Goal: Task Accomplishment & Management: Use online tool/utility

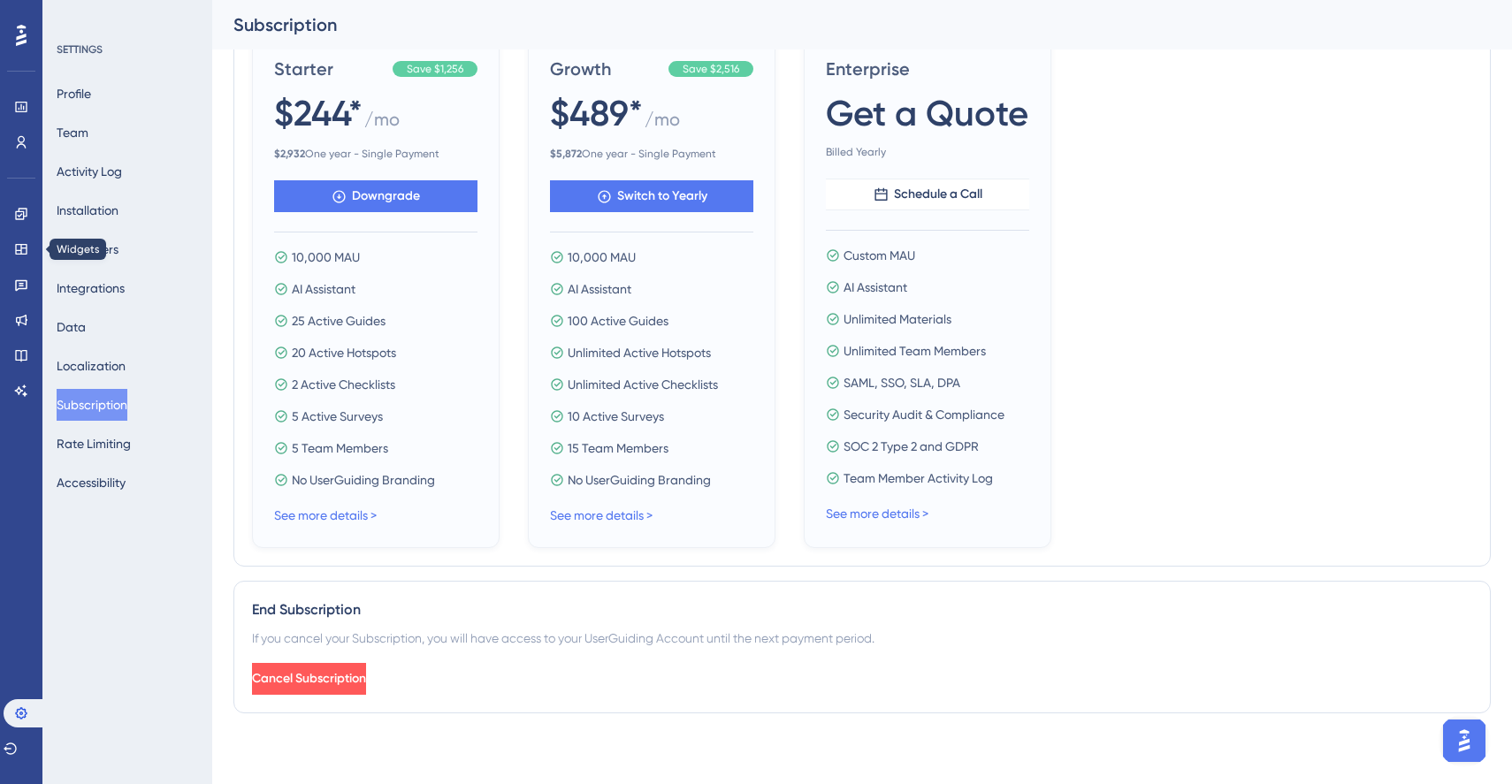
click at [29, 234] on div "Engagement Widgets Feedback Product Updates Knowledge Base AI Assistant" at bounding box center [21, 302] width 14 height 205
click at [24, 141] on icon at bounding box center [21, 143] width 10 height 12
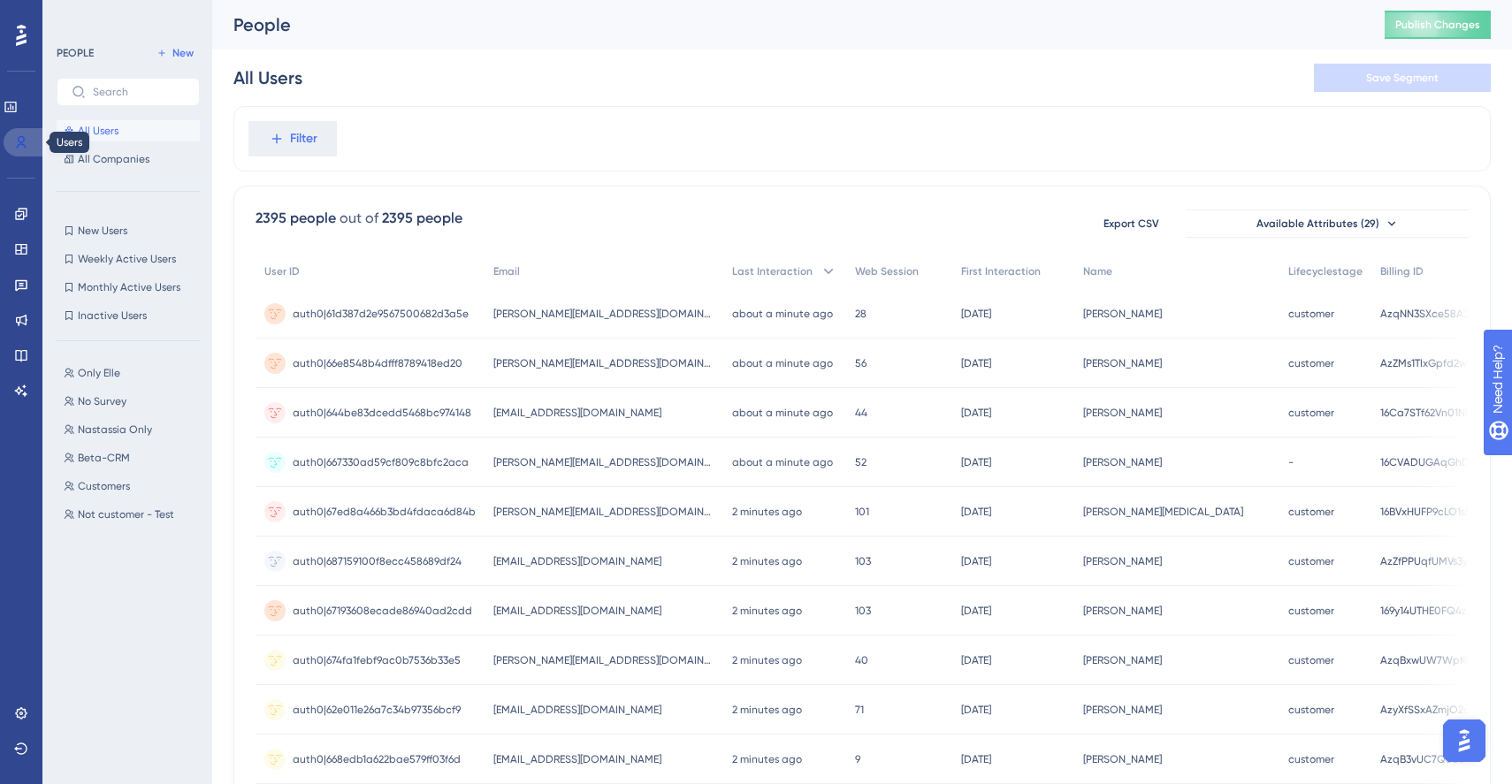
click at [26, 134] on link at bounding box center [25, 143] width 43 height 29
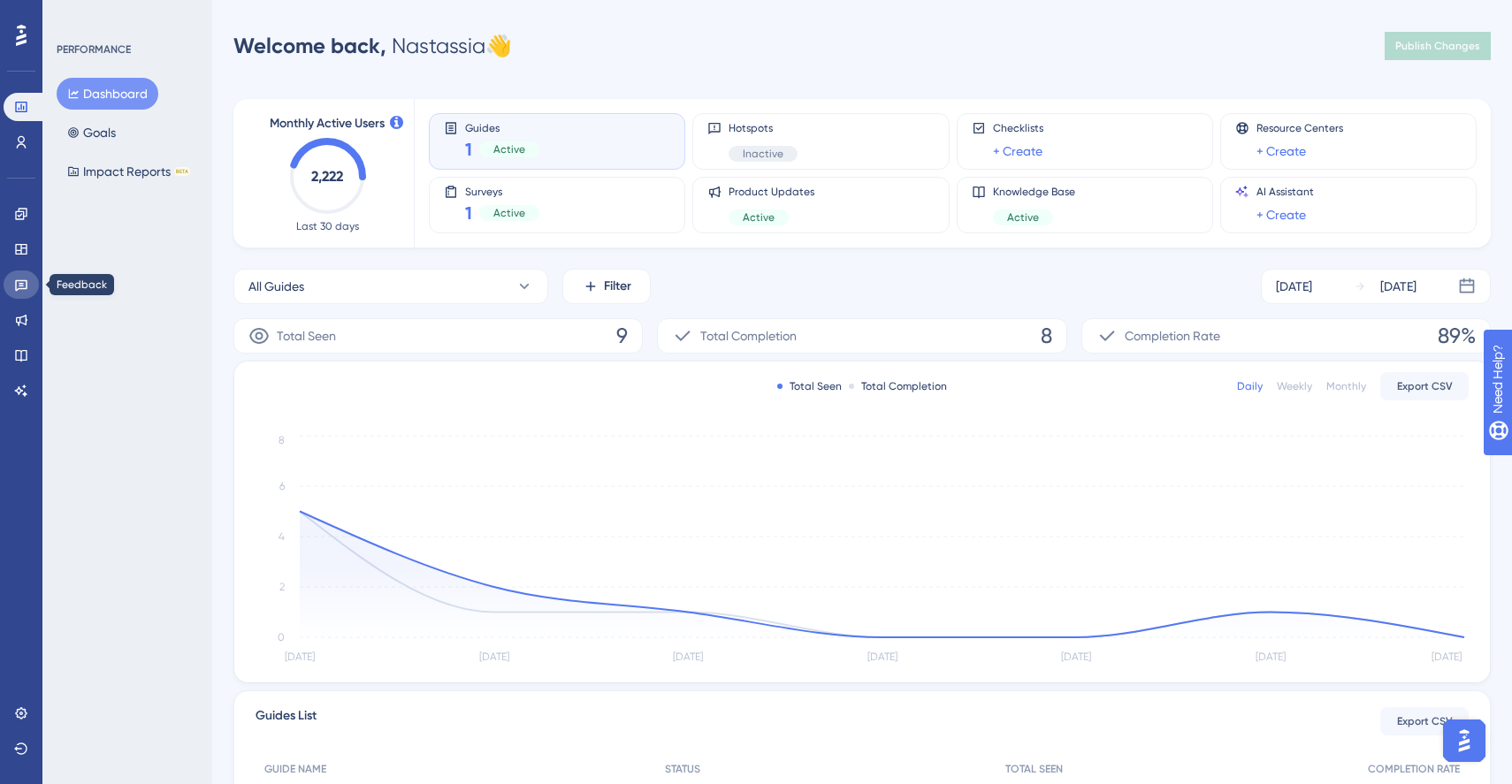
click at [21, 293] on link at bounding box center [21, 285] width 36 height 29
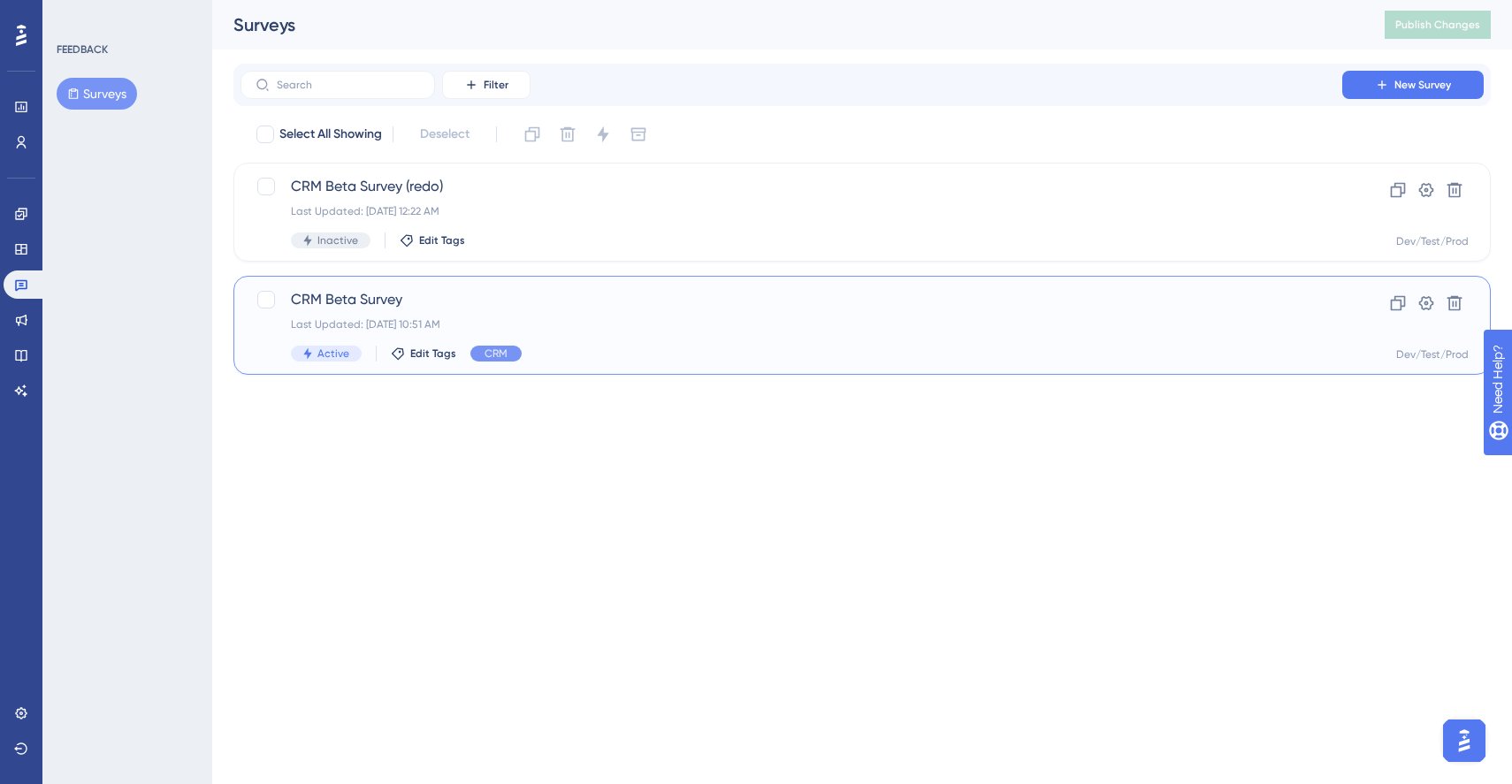
click at [467, 308] on span "CRM Beta Survey" at bounding box center [791, 300] width 1001 height 21
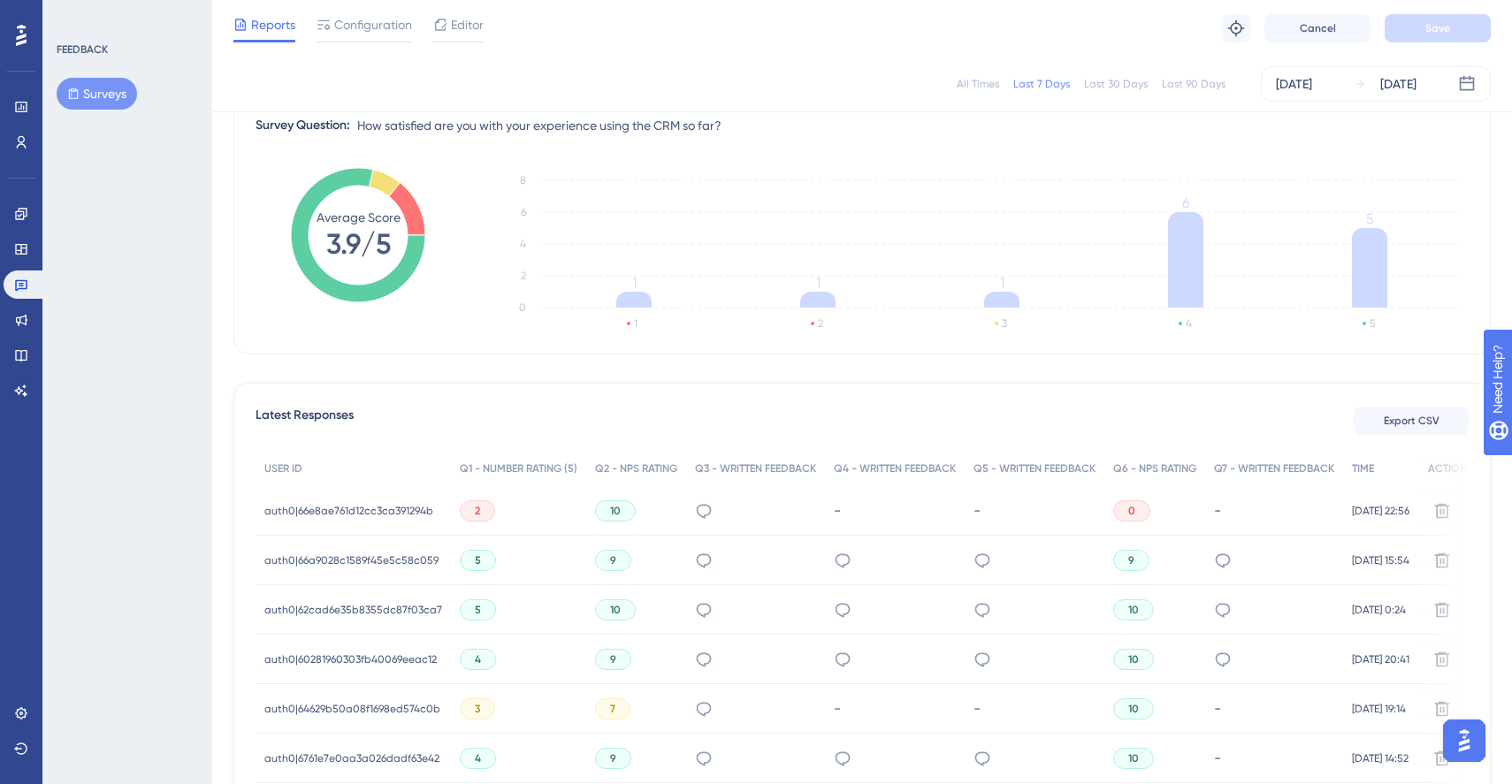
scroll to position [284, 0]
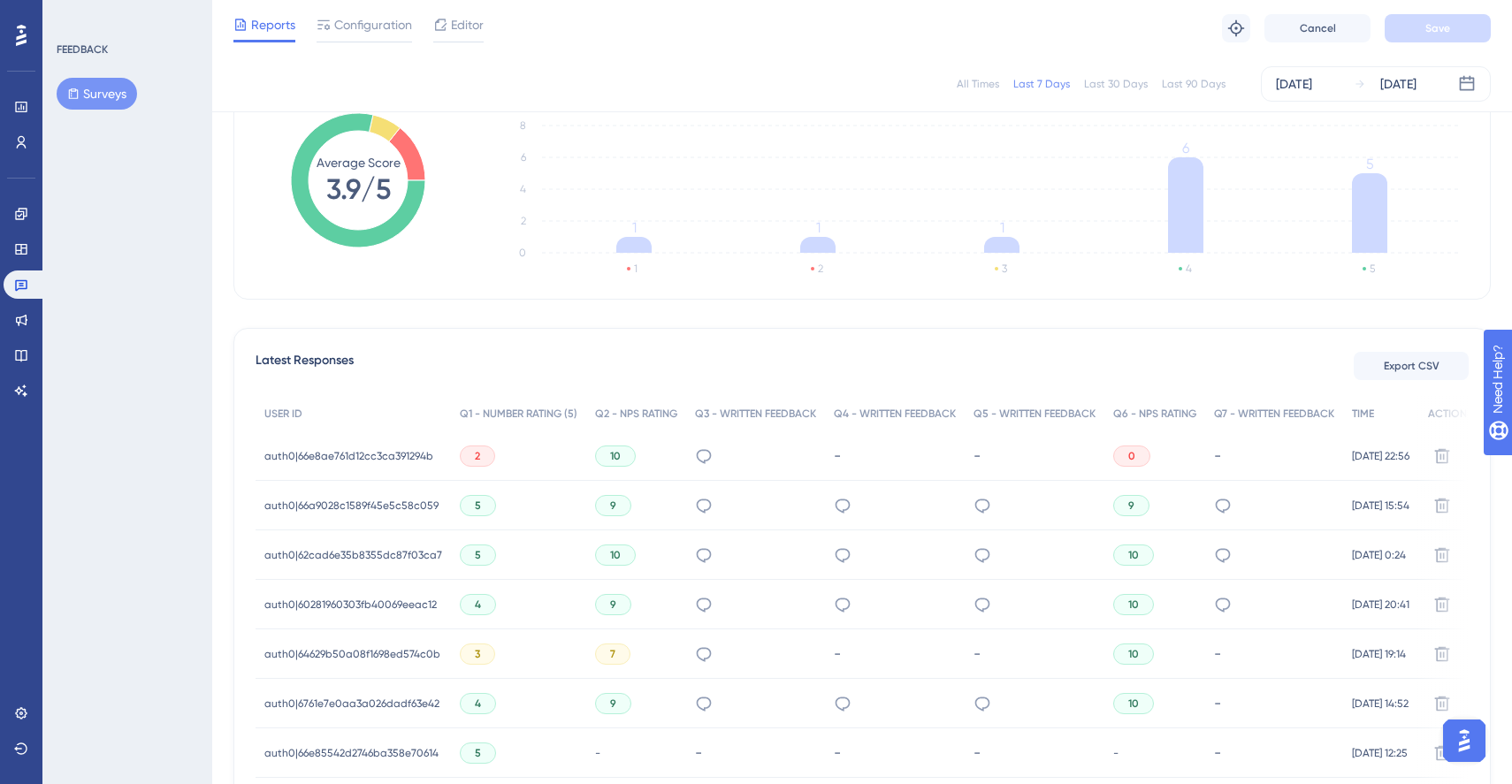
click at [475, 451] on span "2" at bounding box center [477, 456] width 5 height 14
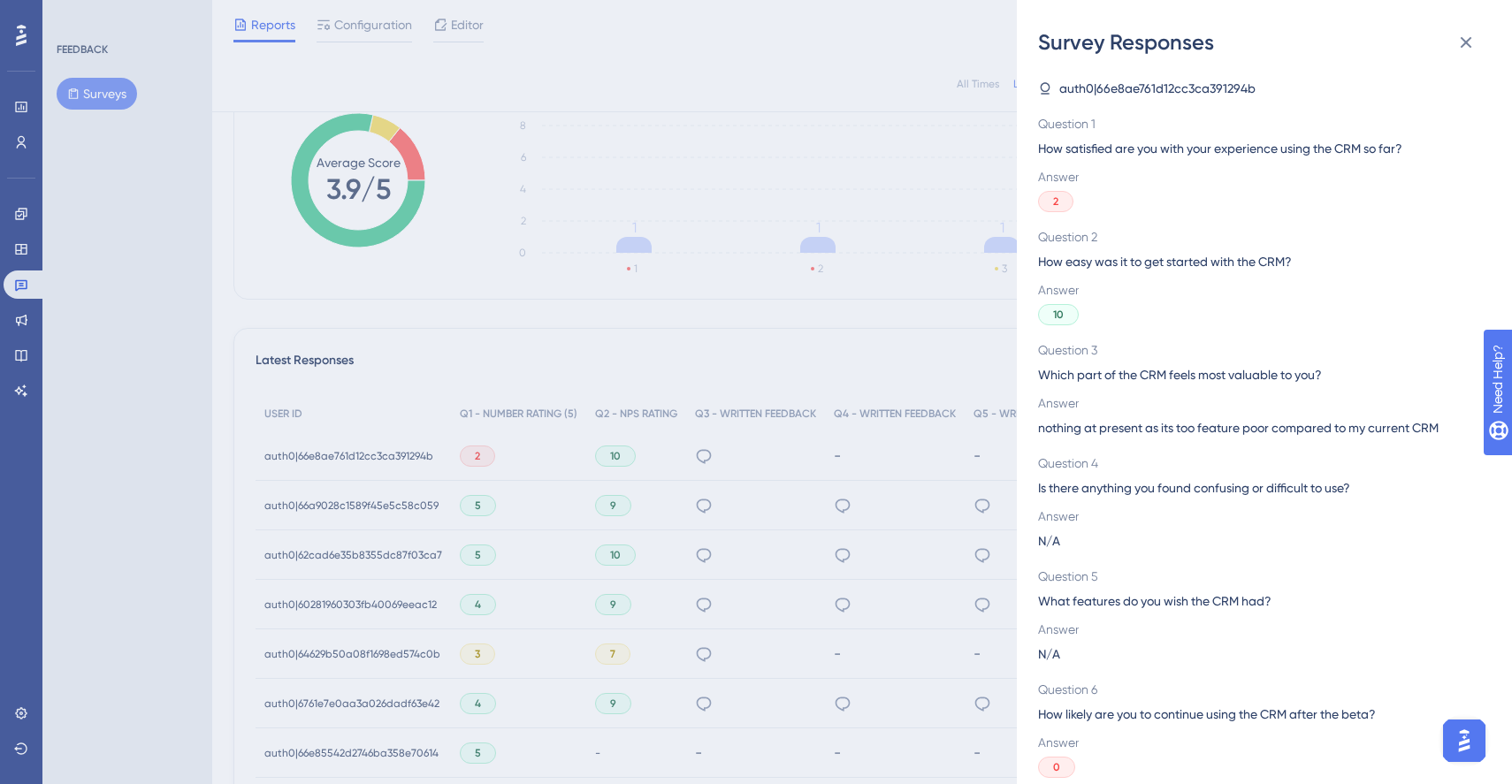
click at [0, 0] on div "Survey Responses auth0|66e8ae761d12cc3ca391294b Question 1 How satisfied are yo…" at bounding box center [0, 0] width 0 height 0
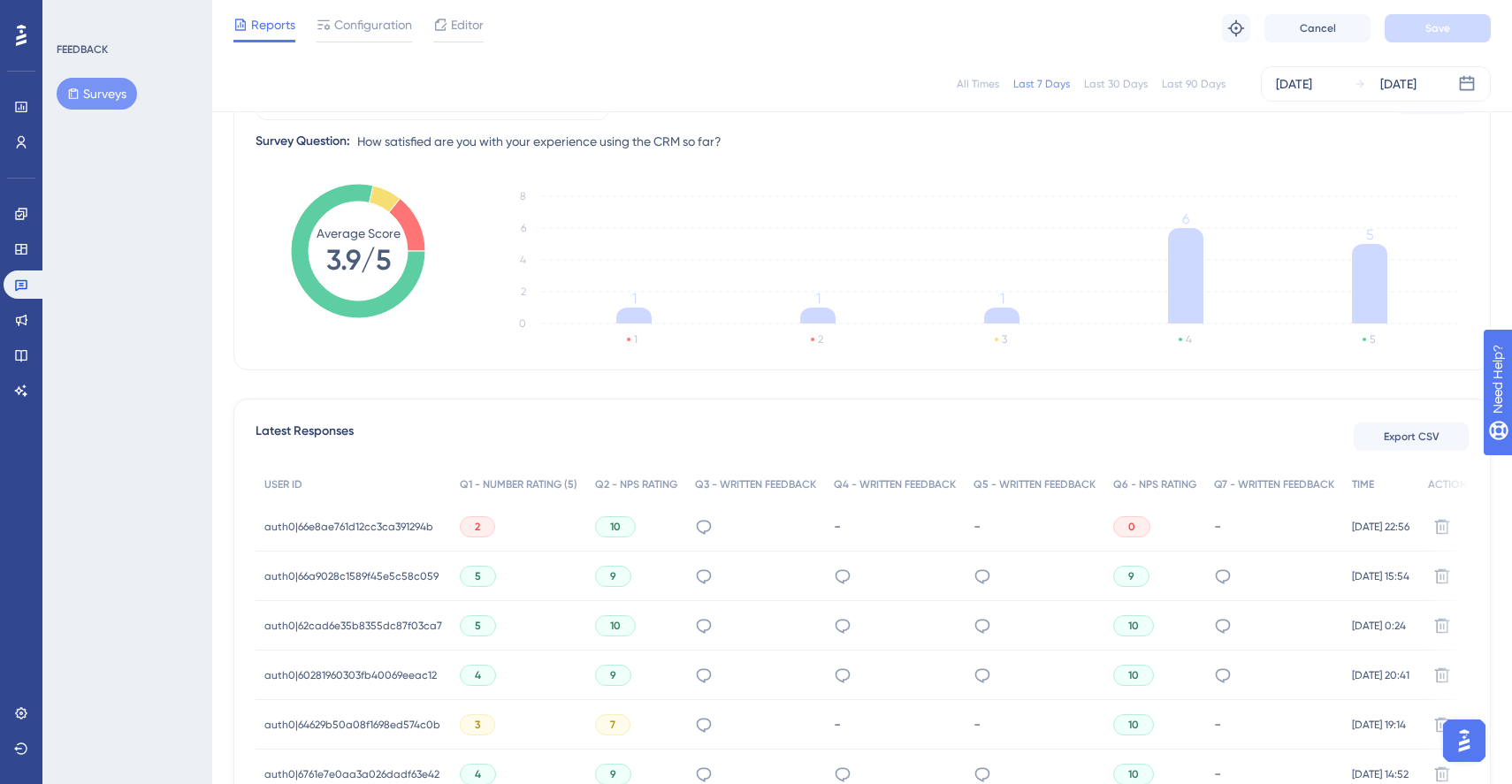
scroll to position [196, 0]
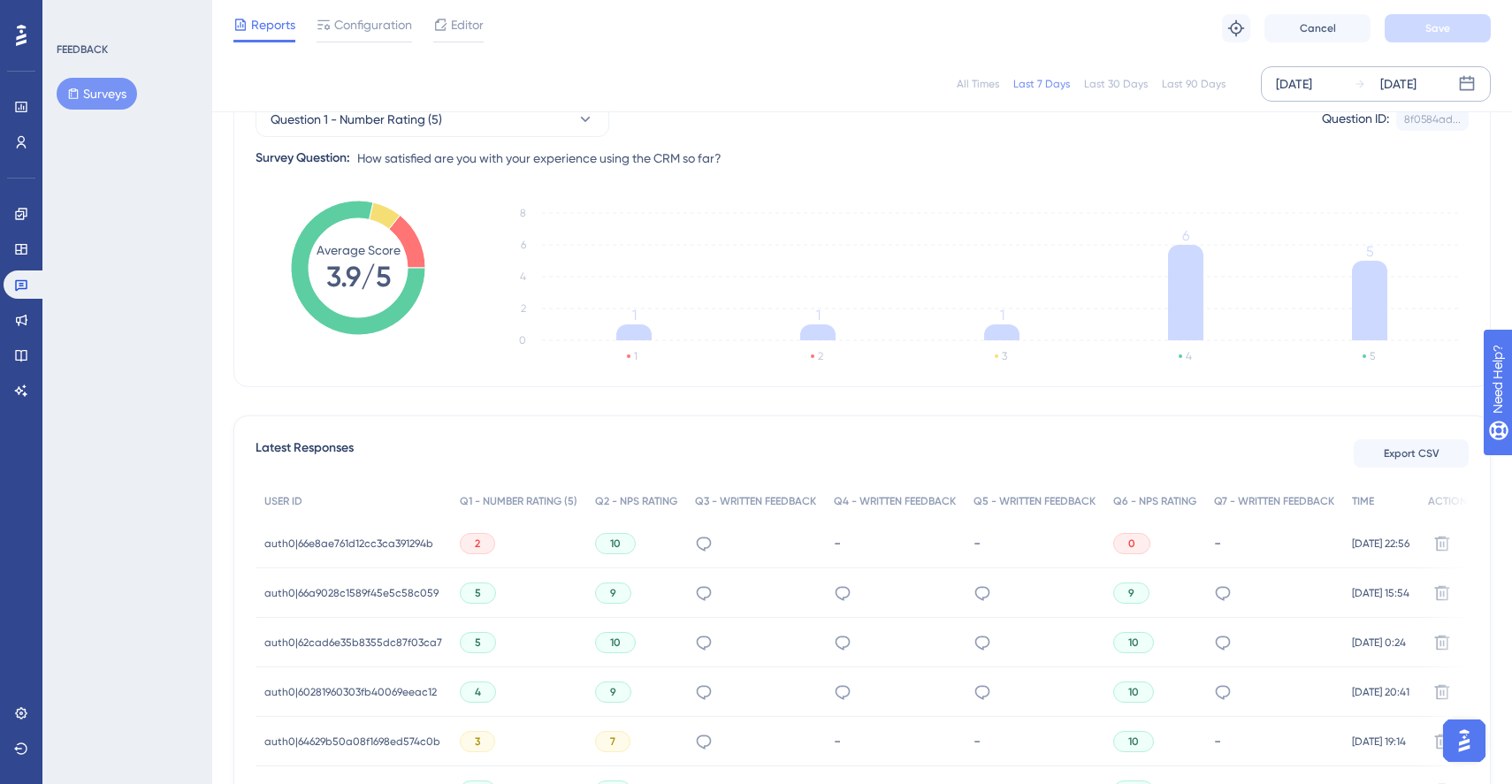
click at [1312, 83] on div "[DATE]" at bounding box center [1293, 84] width 37 height 21
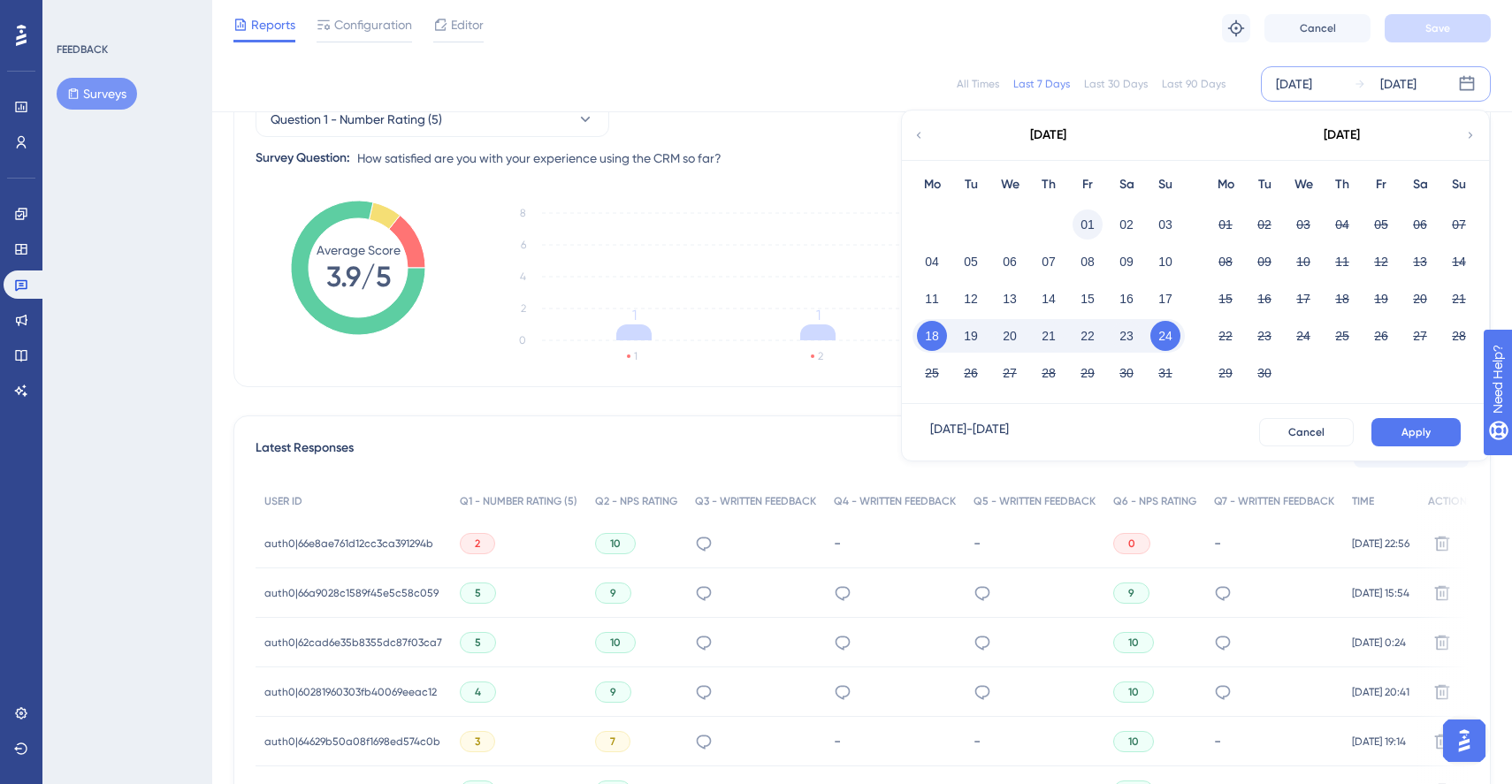
click at [1089, 225] on button "01" at bounding box center [1087, 225] width 30 height 30
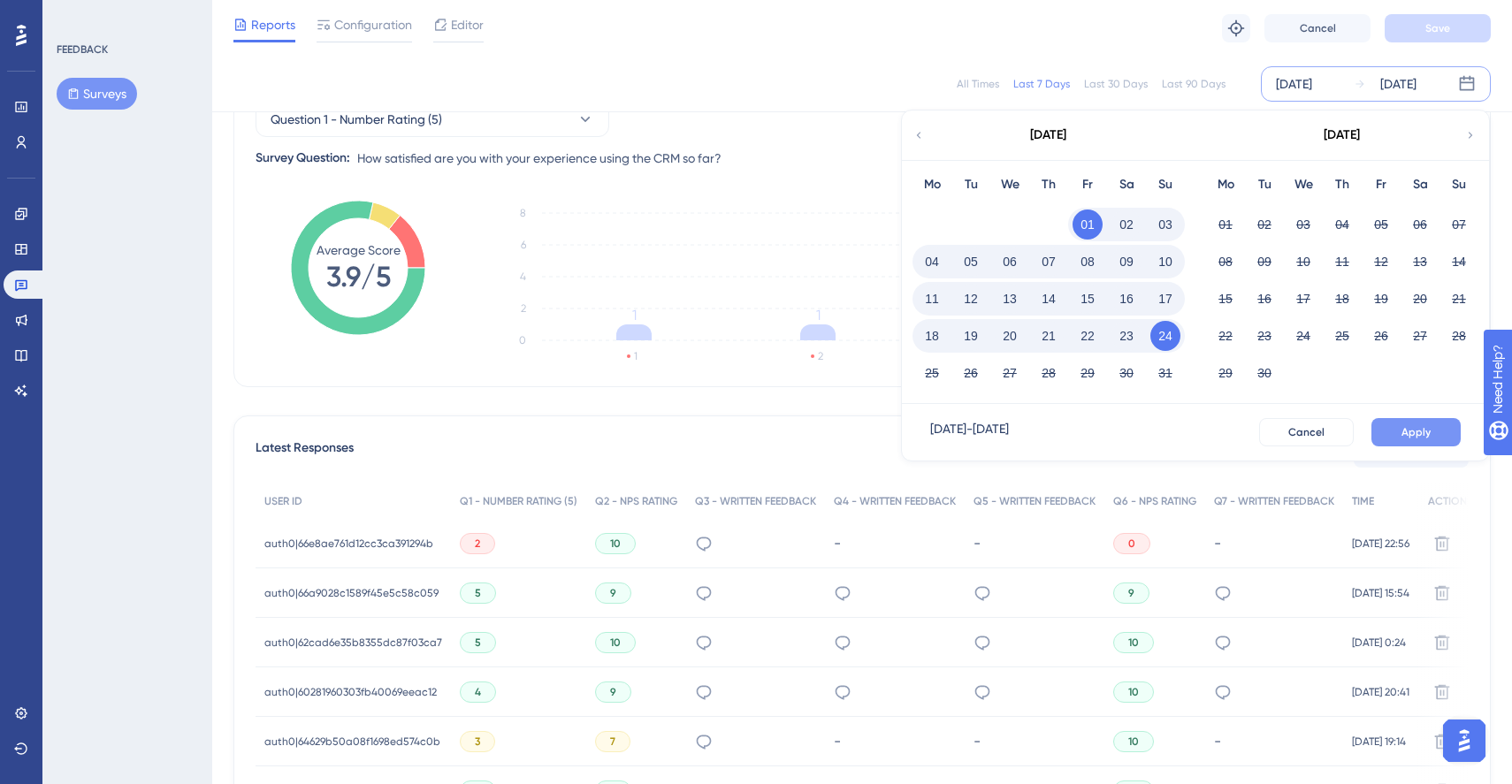
click at [1444, 432] on button "Apply" at bounding box center [1416, 433] width 89 height 29
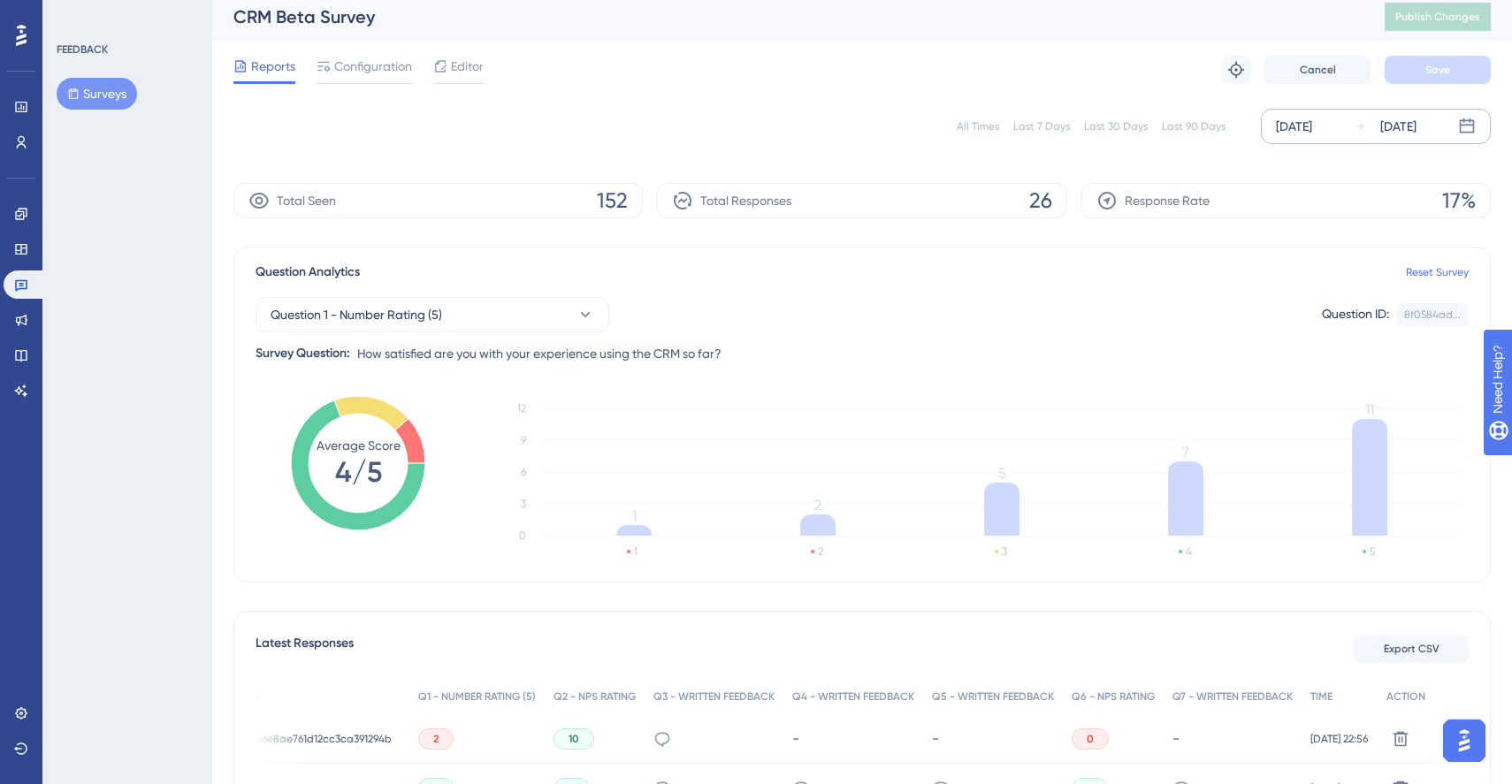
scroll to position [0, 0]
